Goal: Navigation & Orientation: Find specific page/section

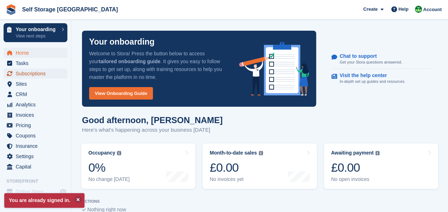
click at [33, 73] on span "Subscriptions" at bounding box center [37, 73] width 43 height 10
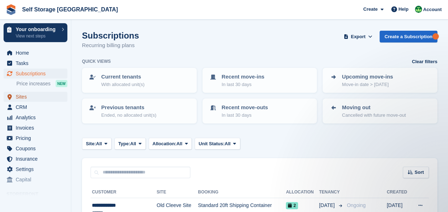
click at [23, 99] on span "Sites" at bounding box center [37, 97] width 43 height 10
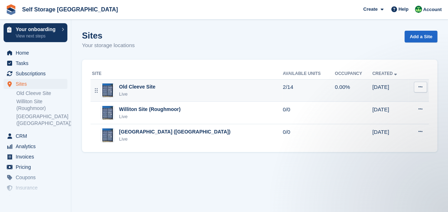
click at [163, 79] on td "Old Cleeve Site Live" at bounding box center [187, 90] width 192 height 22
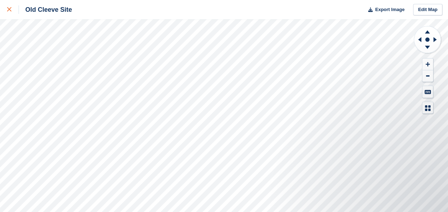
click at [12, 11] on div at bounding box center [13, 9] width 12 height 9
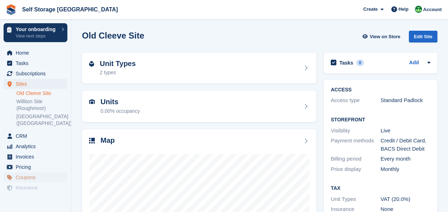
click at [31, 177] on span "Coupons" at bounding box center [37, 177] width 43 height 10
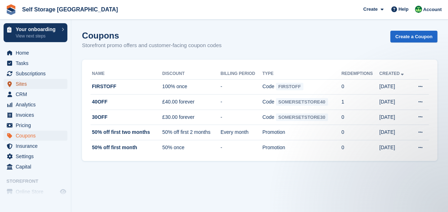
click at [21, 86] on span "Sites" at bounding box center [37, 84] width 43 height 10
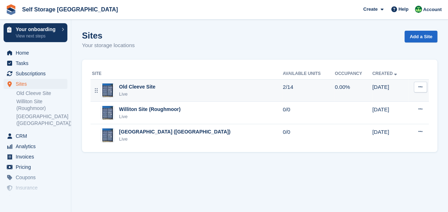
click at [138, 91] on div "Live" at bounding box center [137, 94] width 36 height 7
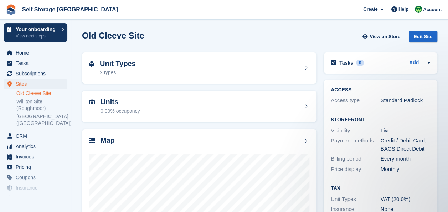
click at [197, 28] on div "Old Cleeve Site View on Store Edit Site" at bounding box center [259, 38] width 363 height 22
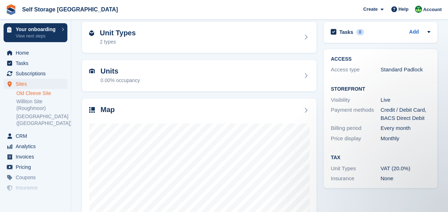
scroll to position [43, 0]
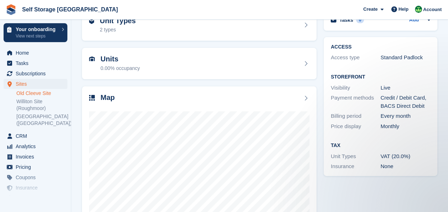
click at [170, 44] on div "Unit Types 2 types" at bounding box center [199, 25] width 242 height 39
click at [150, 102] on div "Map" at bounding box center [199, 98] width 220 height 10
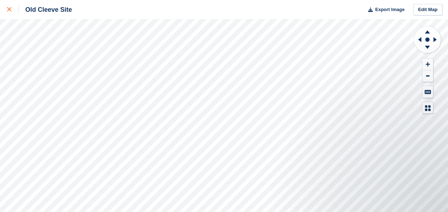
click at [11, 11] on icon at bounding box center [9, 9] width 4 height 4
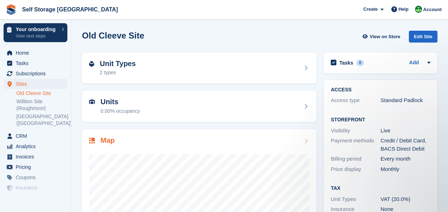
drag, startPoint x: 214, startPoint y: 145, endPoint x: 193, endPoint y: 143, distance: 21.8
click at [193, 143] on div "Map" at bounding box center [199, 141] width 220 height 10
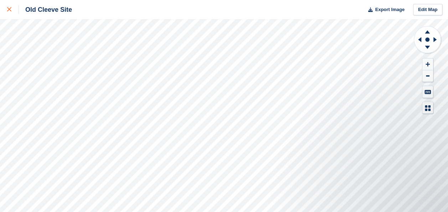
click at [11, 17] on link at bounding box center [9, 9] width 19 height 19
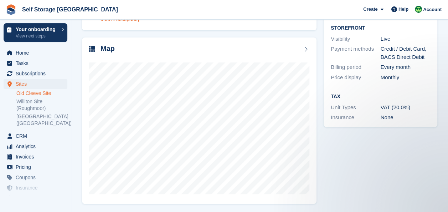
scroll to position [92, 0]
click at [75, 110] on section "Old Cleeve Site View on Store Edit Site Unit Types 2 types Units 0.00% occupanc…" at bounding box center [259, 60] width 377 height 305
click at [277, 50] on div "Map" at bounding box center [199, 49] width 220 height 10
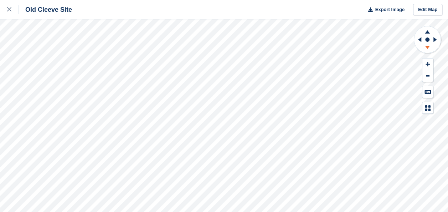
click at [429, 49] on icon at bounding box center [427, 48] width 19 height 9
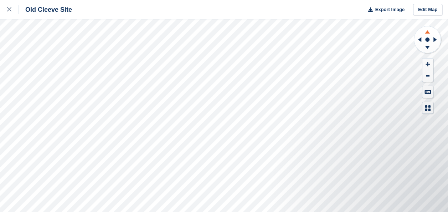
click at [430, 27] on icon at bounding box center [427, 30] width 19 height 9
click at [429, 76] on icon at bounding box center [428, 75] width 4 height 1
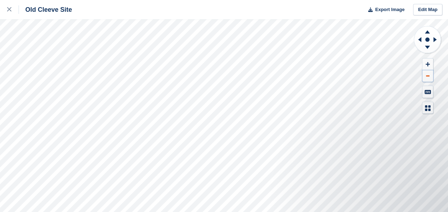
click at [429, 76] on icon at bounding box center [428, 75] width 4 height 1
click at [420, 40] on icon at bounding box center [419, 39] width 3 height 5
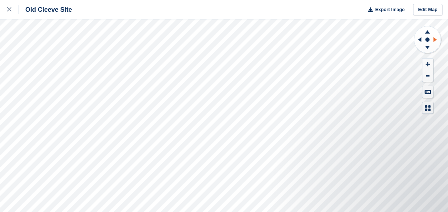
drag, startPoint x: 420, startPoint y: 40, endPoint x: 436, endPoint y: 42, distance: 16.5
click at [436, 42] on icon at bounding box center [436, 39] width 9 height 19
drag, startPoint x: 436, startPoint y: 42, endPoint x: 416, endPoint y: 43, distance: 20.4
click at [416, 43] on icon at bounding box center [418, 39] width 9 height 19
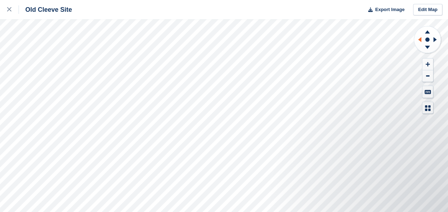
click at [416, 43] on icon at bounding box center [418, 39] width 9 height 19
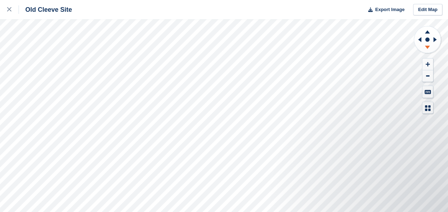
drag, startPoint x: 416, startPoint y: 43, endPoint x: 425, endPoint y: 49, distance: 11.0
click at [425, 49] on icon at bounding box center [427, 48] width 19 height 9
click at [426, 49] on icon at bounding box center [427, 48] width 19 height 9
click at [1, 11] on link at bounding box center [9, 9] width 19 height 19
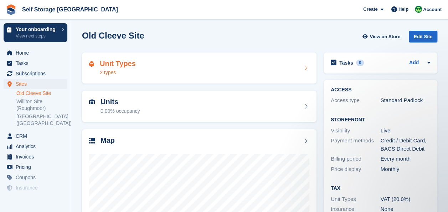
click at [101, 65] on h2 "Unit Types" at bounding box center [118, 64] width 36 height 8
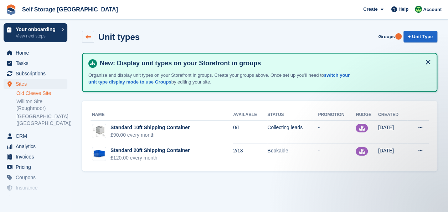
click at [86, 32] on link at bounding box center [88, 37] width 12 height 12
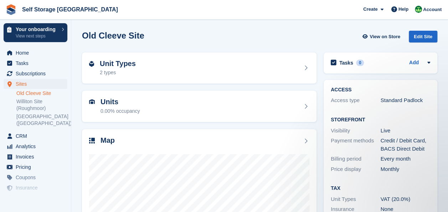
click at [205, 41] on div "Old Cleeve Site View on Store Edit Site" at bounding box center [260, 37] width 356 height 12
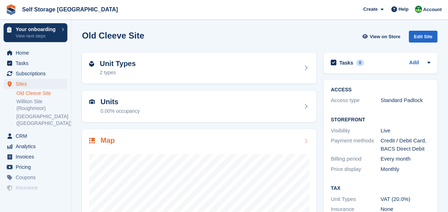
click at [206, 143] on div "Map" at bounding box center [199, 141] width 220 height 10
